Goal: Information Seeking & Learning: Find specific fact

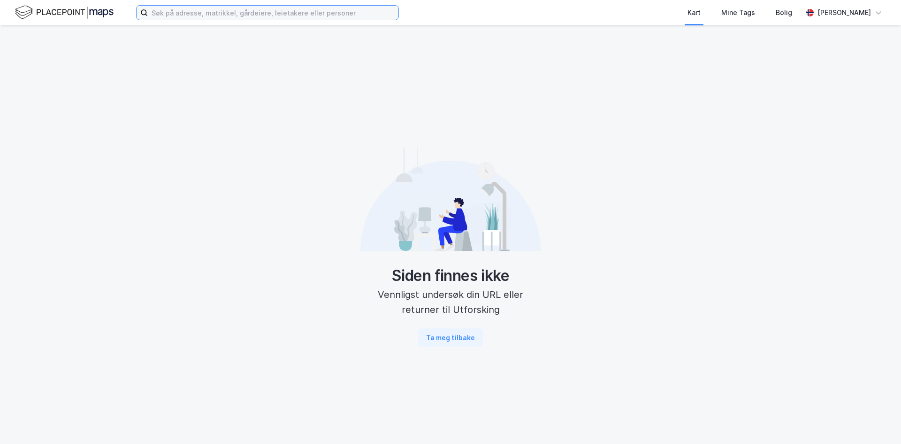
click at [222, 17] on input at bounding box center [273, 13] width 251 height 14
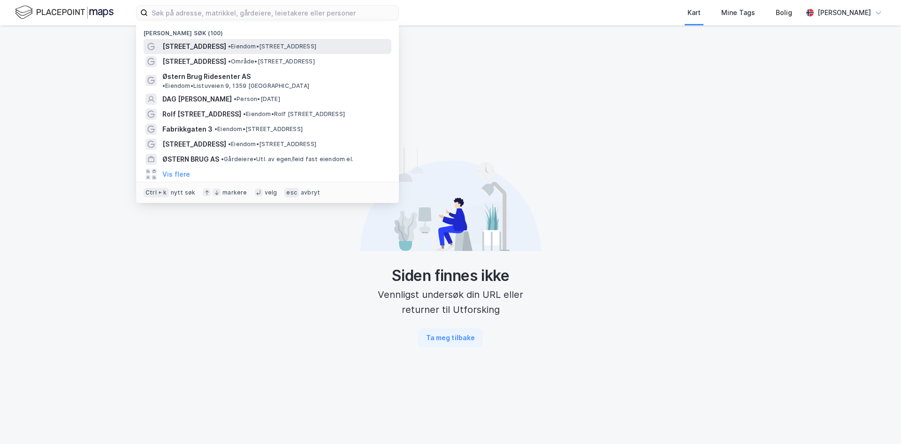
click at [203, 44] on span "[STREET_ADDRESS]" at bounding box center [194, 46] width 64 height 11
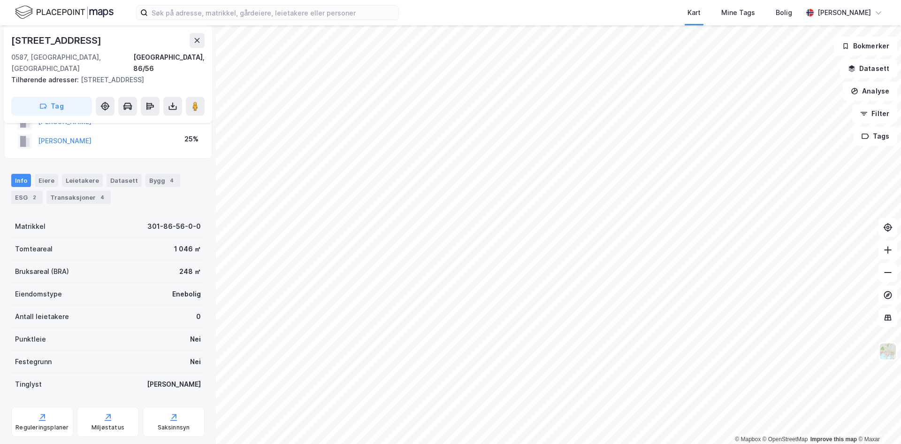
scroll to position [107, 0]
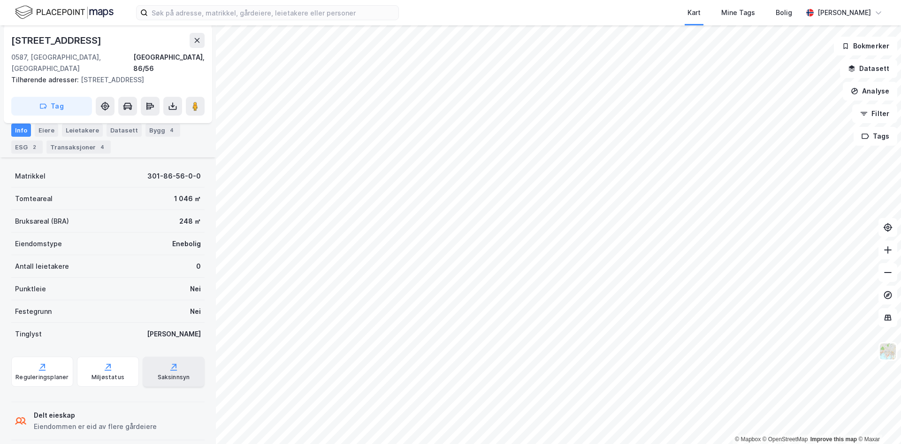
click at [165, 371] on div "Saksinnsyn" at bounding box center [174, 371] width 62 height 30
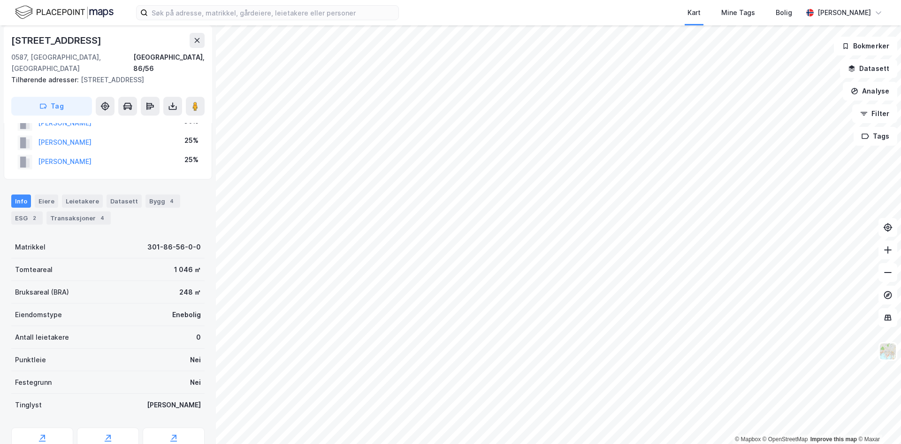
scroll to position [0, 0]
